Goal: Find specific page/section: Find specific page/section

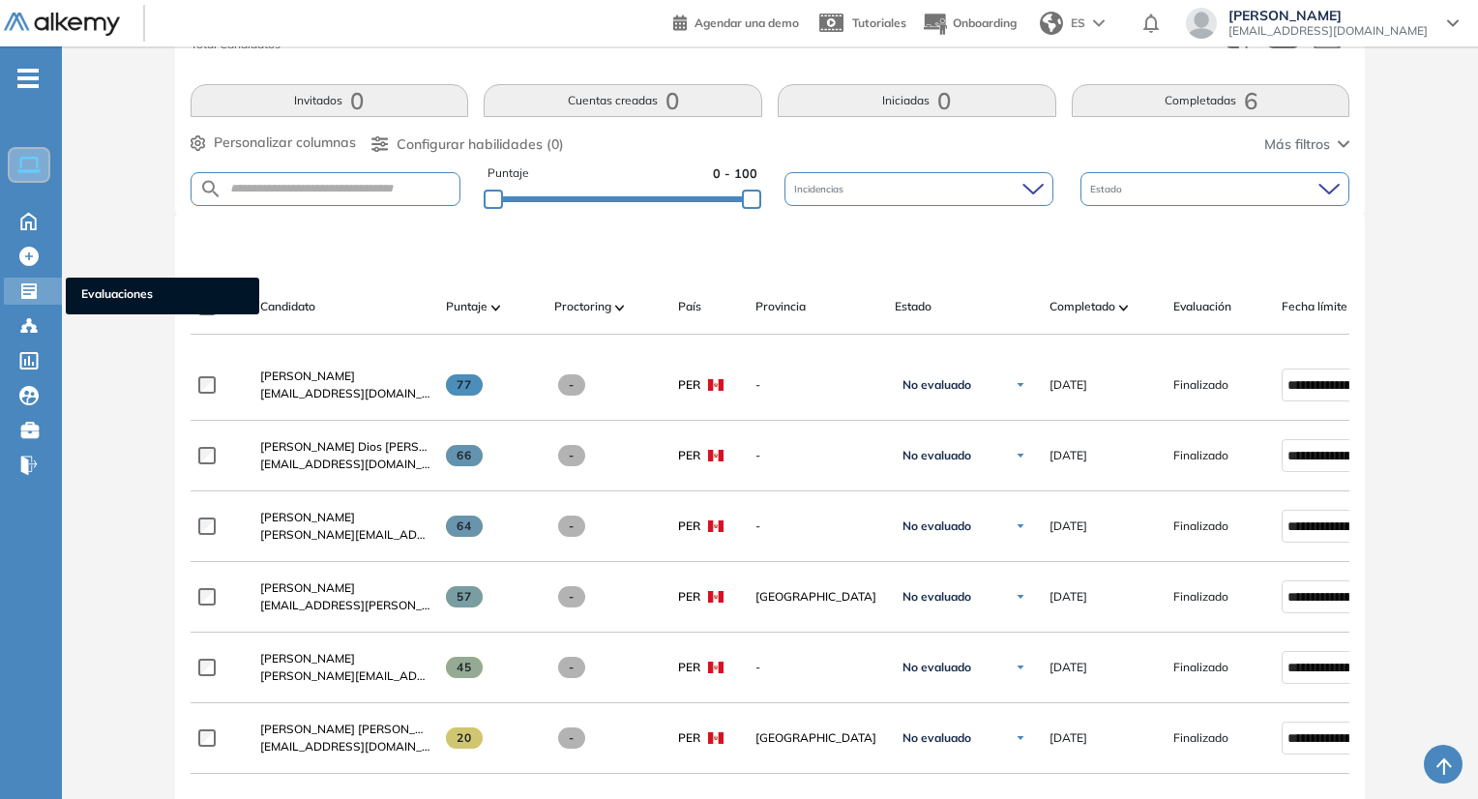
click at [111, 278] on ul "Evaluaciones" at bounding box center [162, 296] width 193 height 37
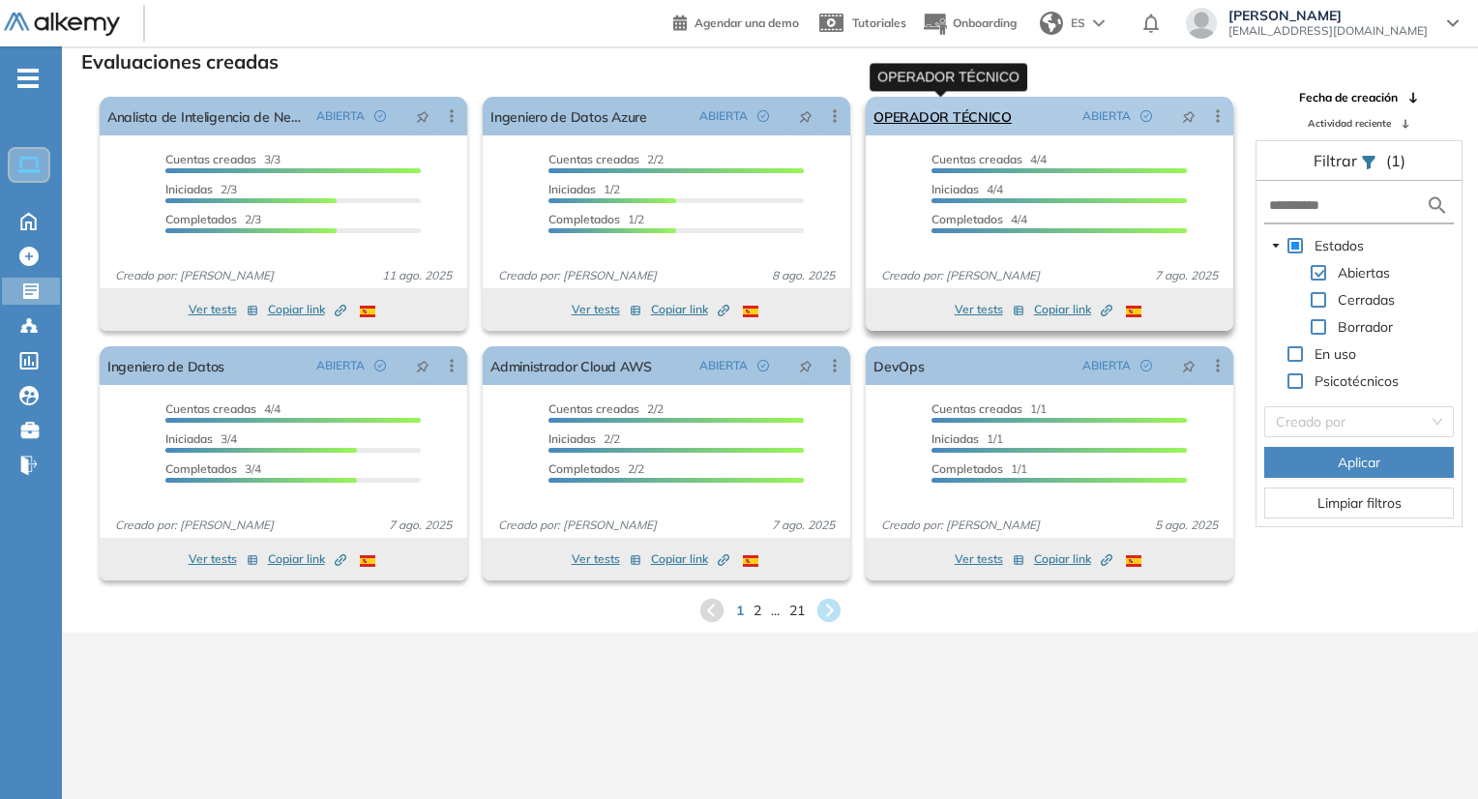
click at [964, 119] on link "OPERADOR TÉCNICO" at bounding box center [942, 116] width 138 height 39
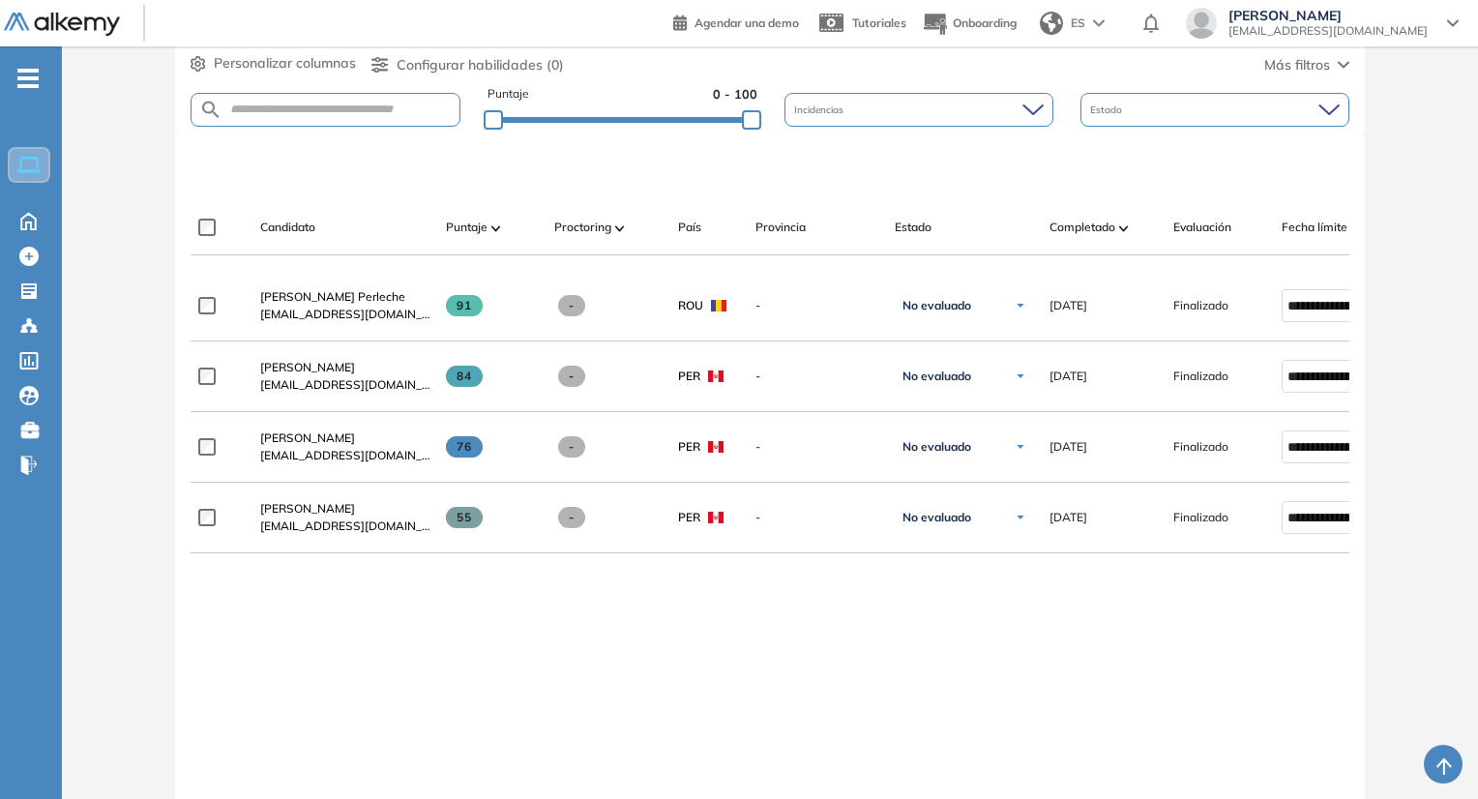
scroll to position [387, 0]
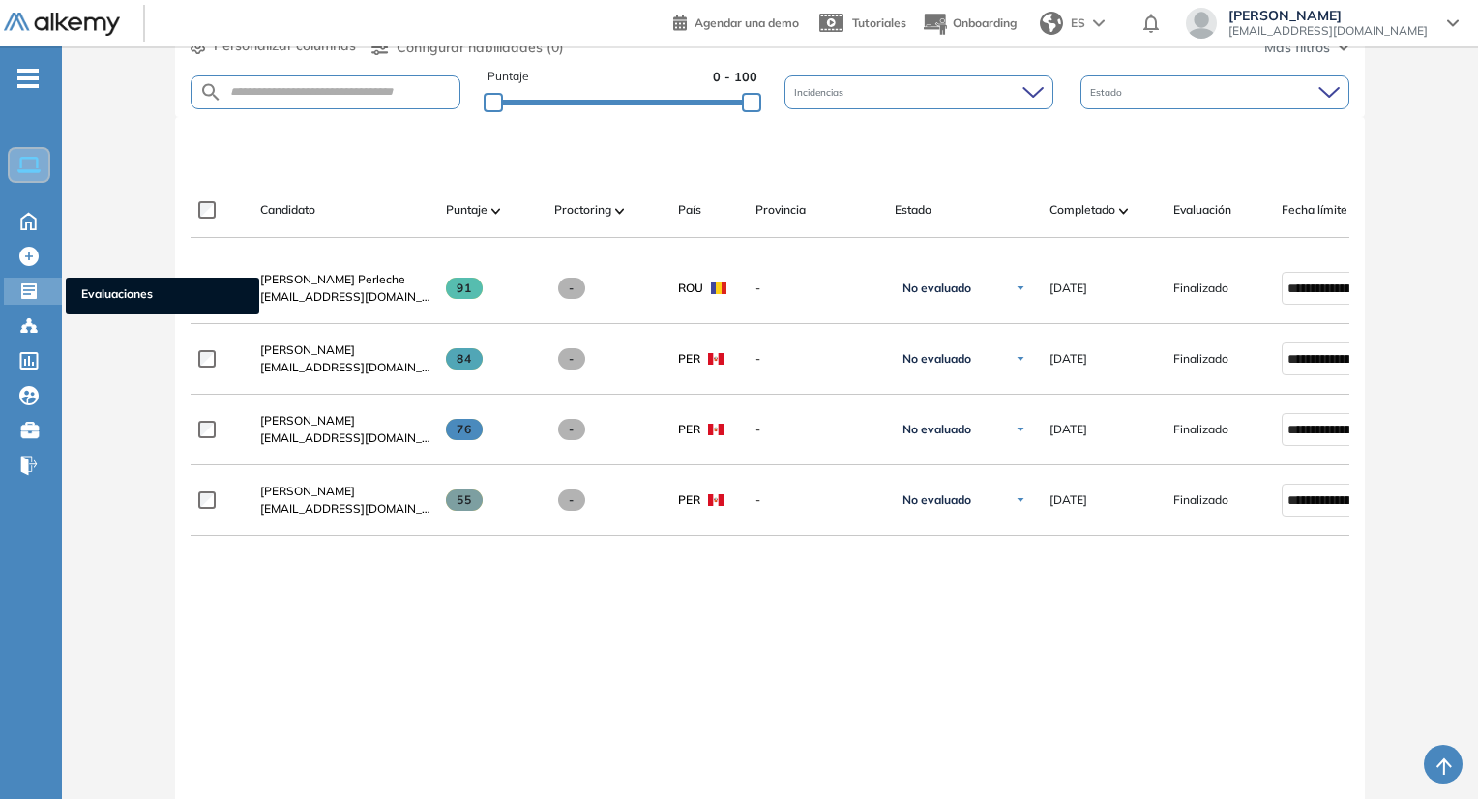
click at [128, 282] on ul "Evaluaciones" at bounding box center [162, 296] width 193 height 37
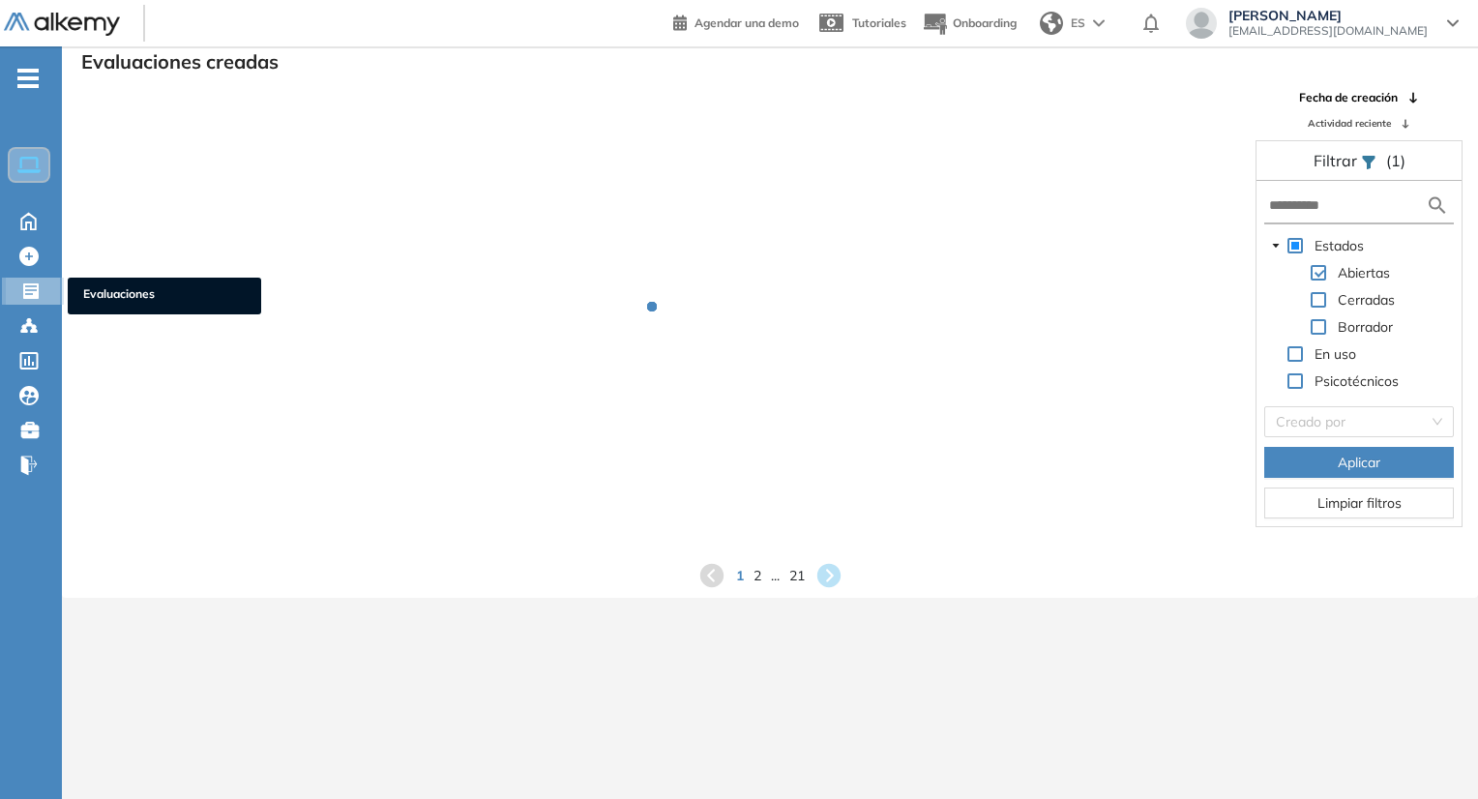
scroll to position [46, 0]
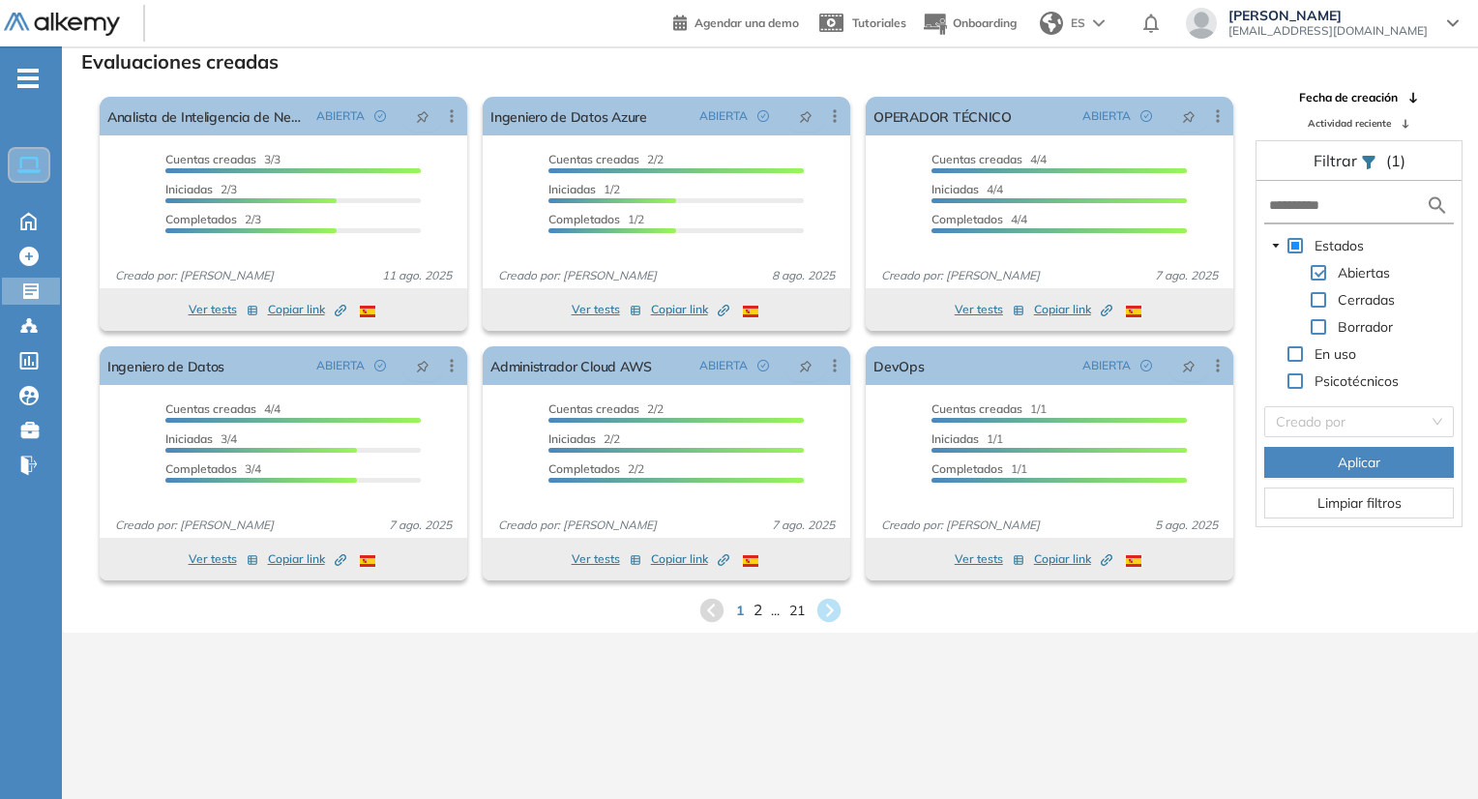
click at [754, 615] on span "2" at bounding box center [756, 610] width 9 height 22
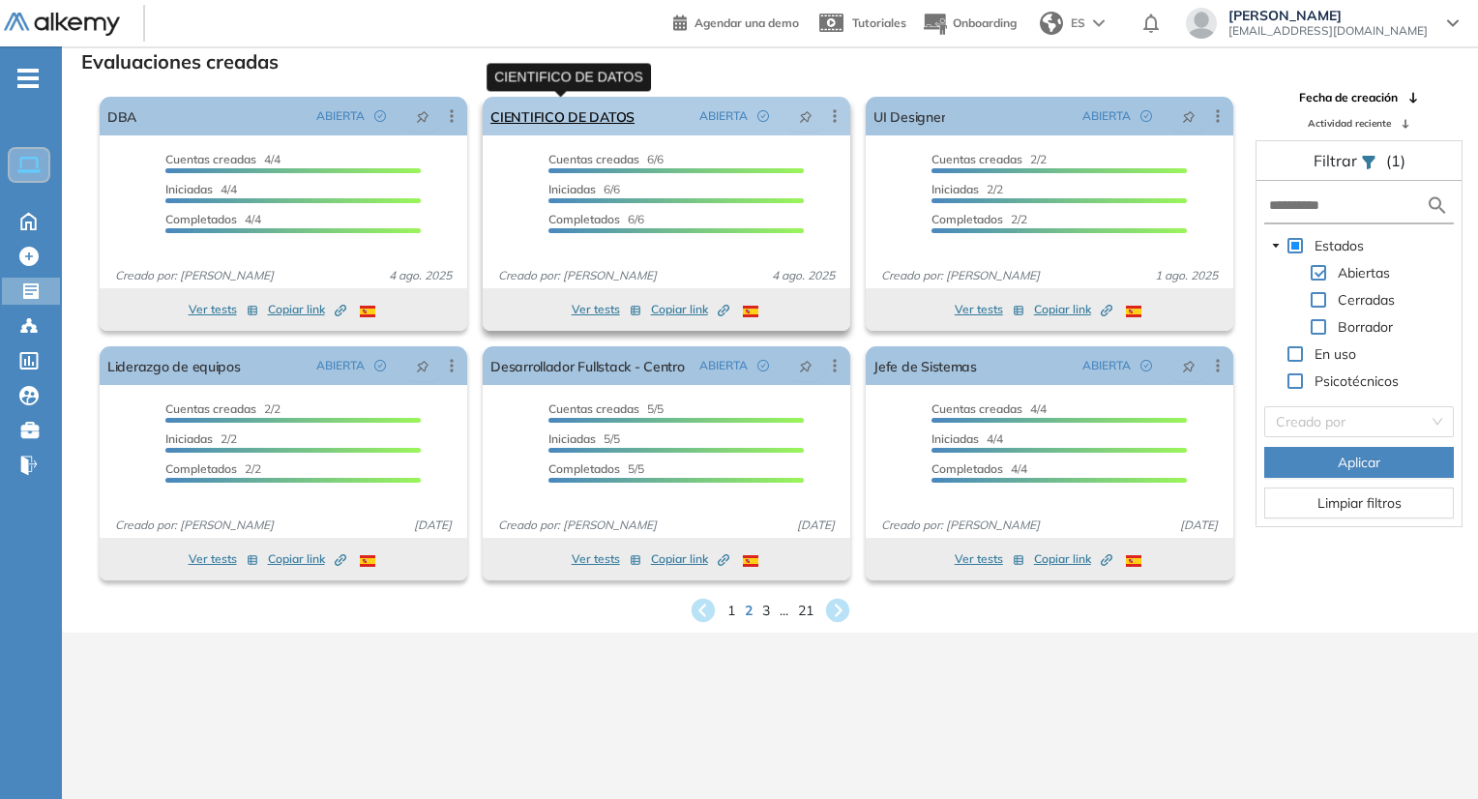
click at [592, 109] on link "CIENTIFICO DE DATOS" at bounding box center [562, 116] width 144 height 39
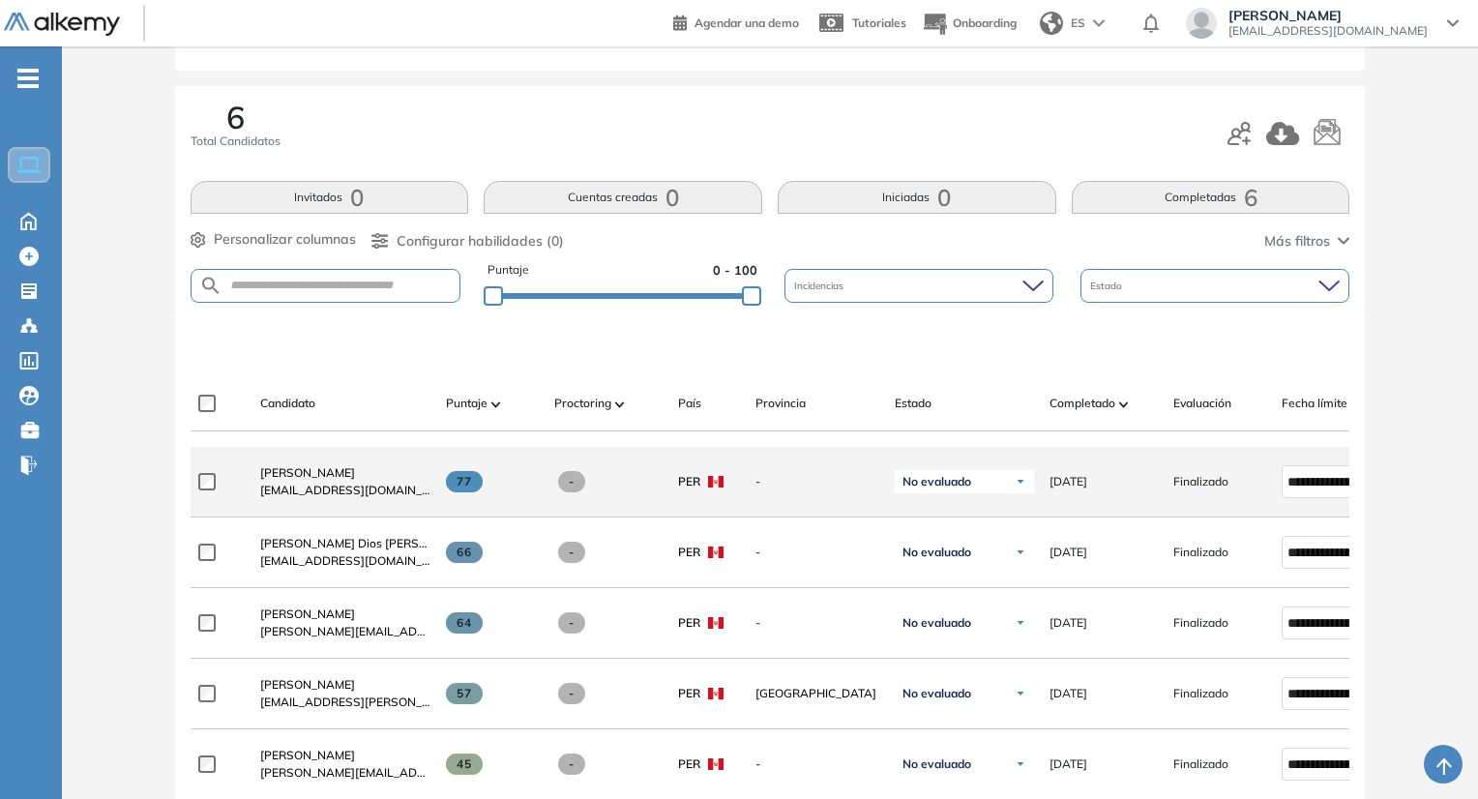
scroll to position [387, 0]
